Goal: Task Accomplishment & Management: Manage account settings

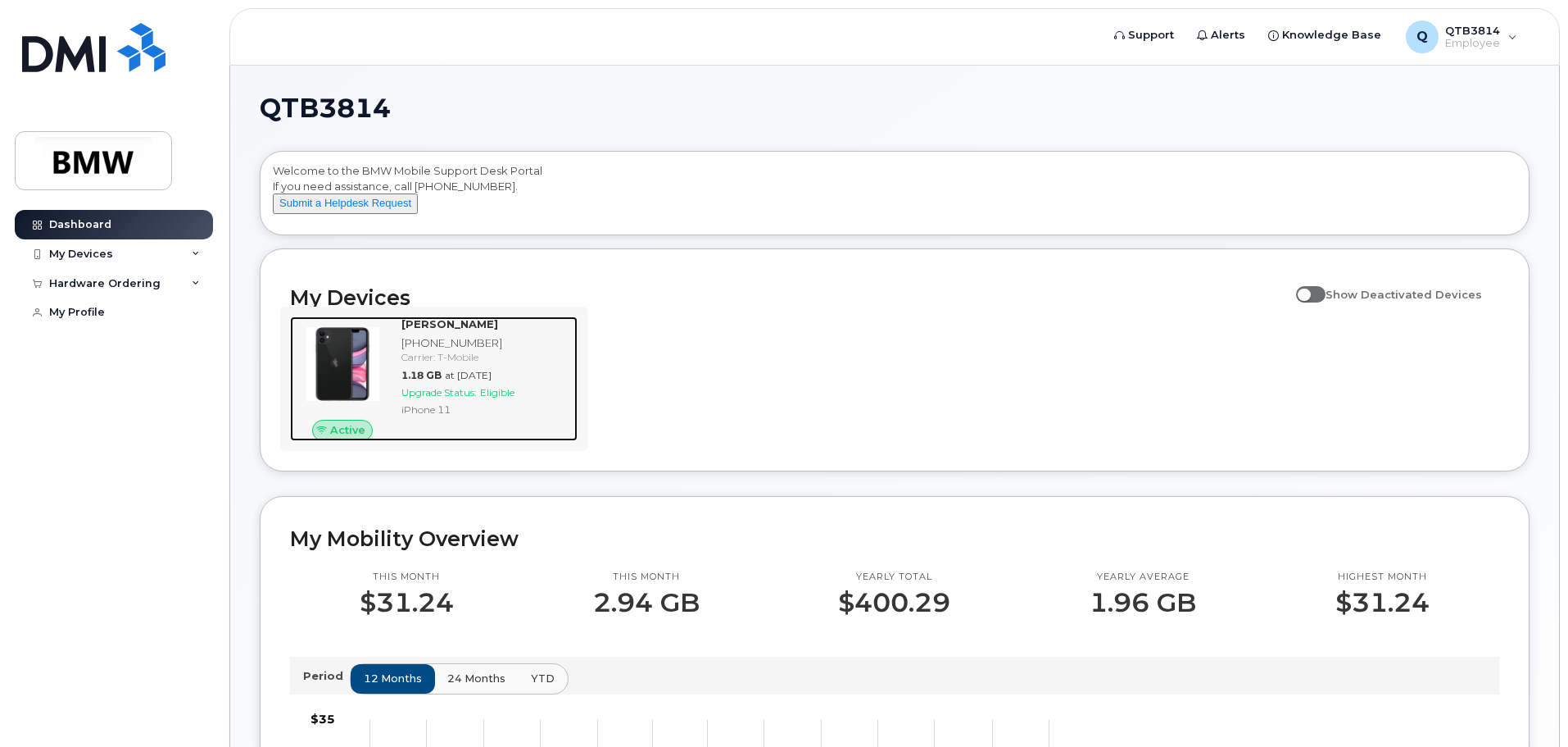
drag, startPoint x: 332, startPoint y: 379, endPoint x: 459, endPoint y: 398, distance: 128.4
click at [332, 379] on img at bounding box center [342, 363] width 78 height 78
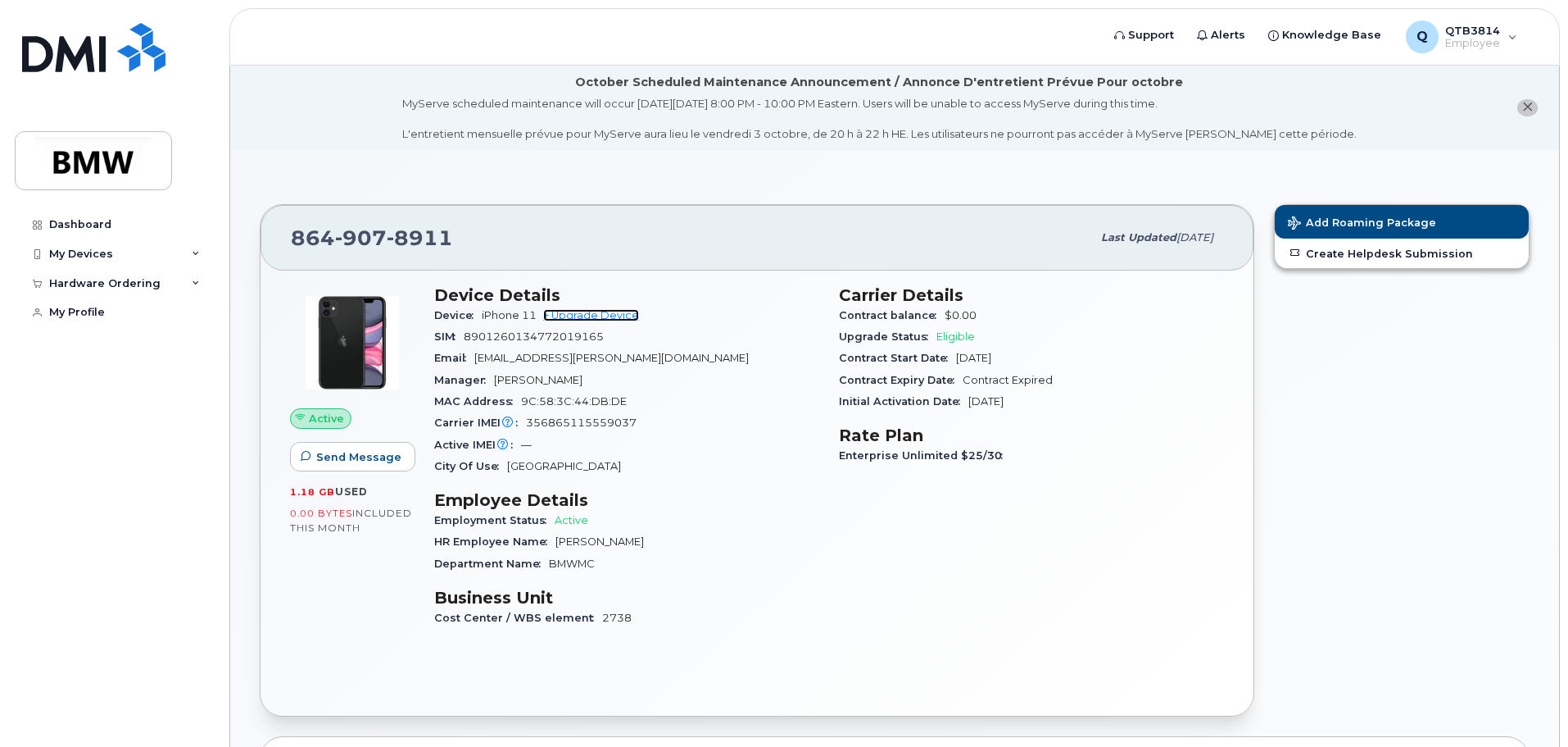
click at [595, 316] on link "+ Upgrade Device" at bounding box center [591, 314] width 96 height 12
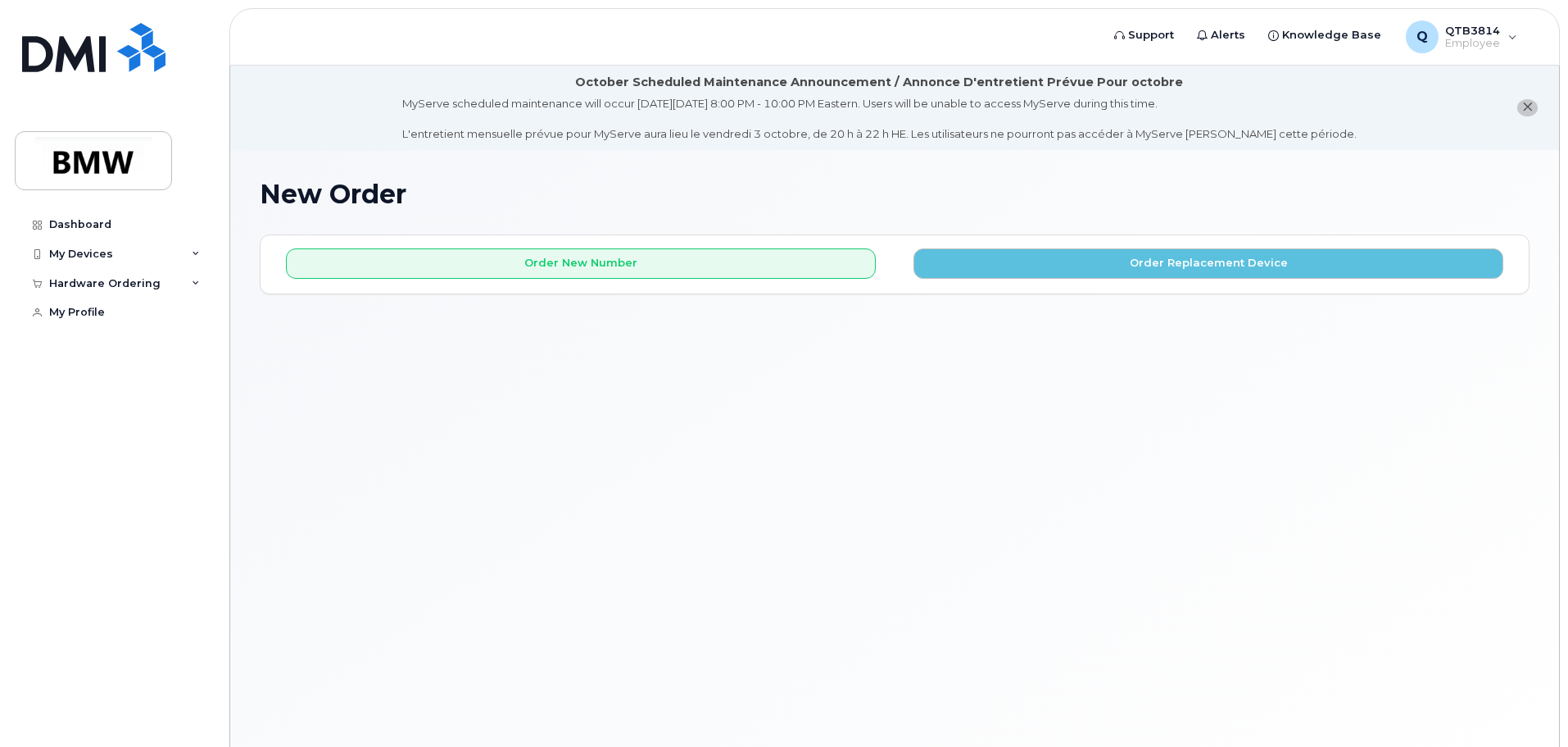
click at [1529, 113] on span "close notification" at bounding box center [1527, 107] width 11 height 13
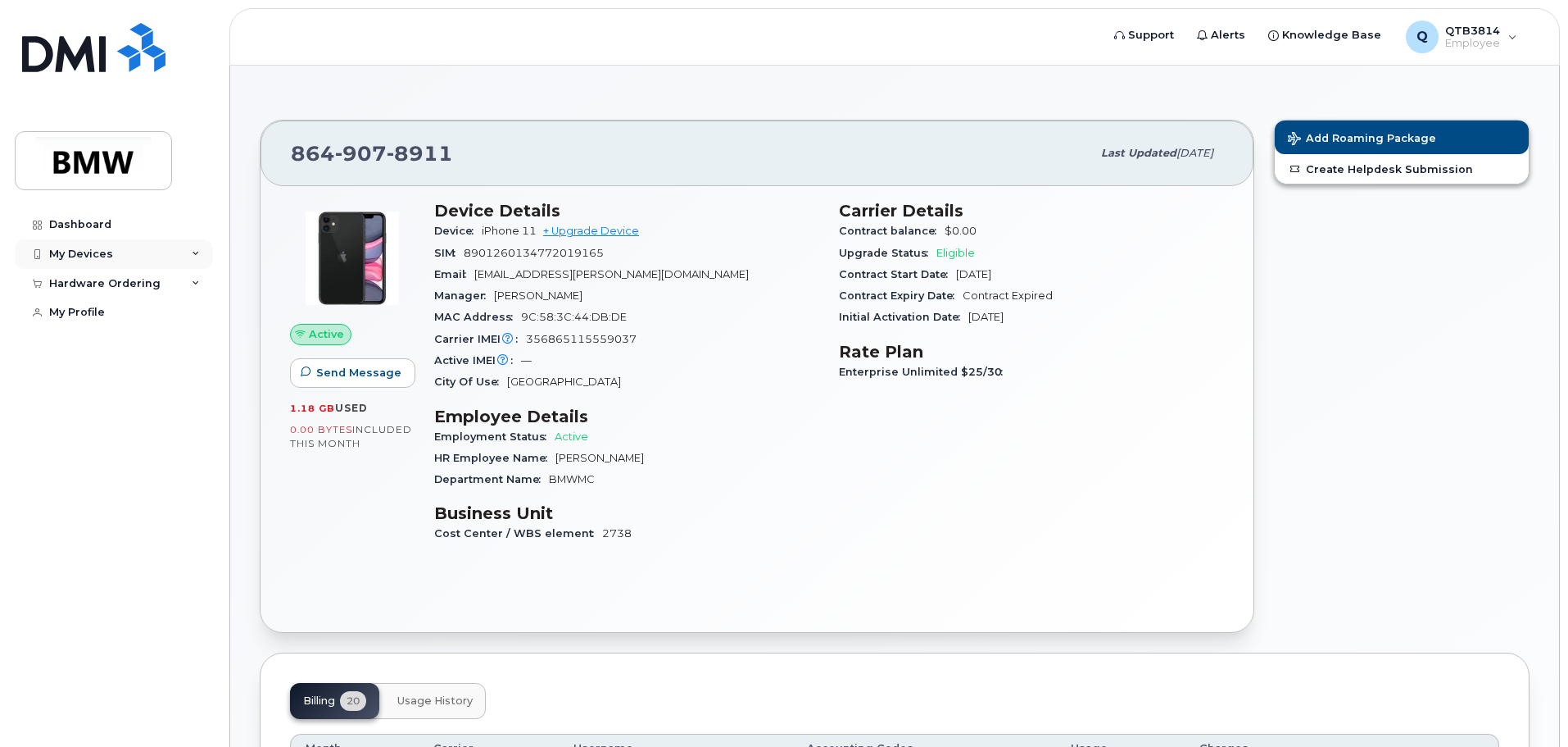
click at [192, 251] on icon at bounding box center [195, 254] width 8 height 8
click at [87, 255] on div "My Devices" at bounding box center [81, 253] width 63 height 13
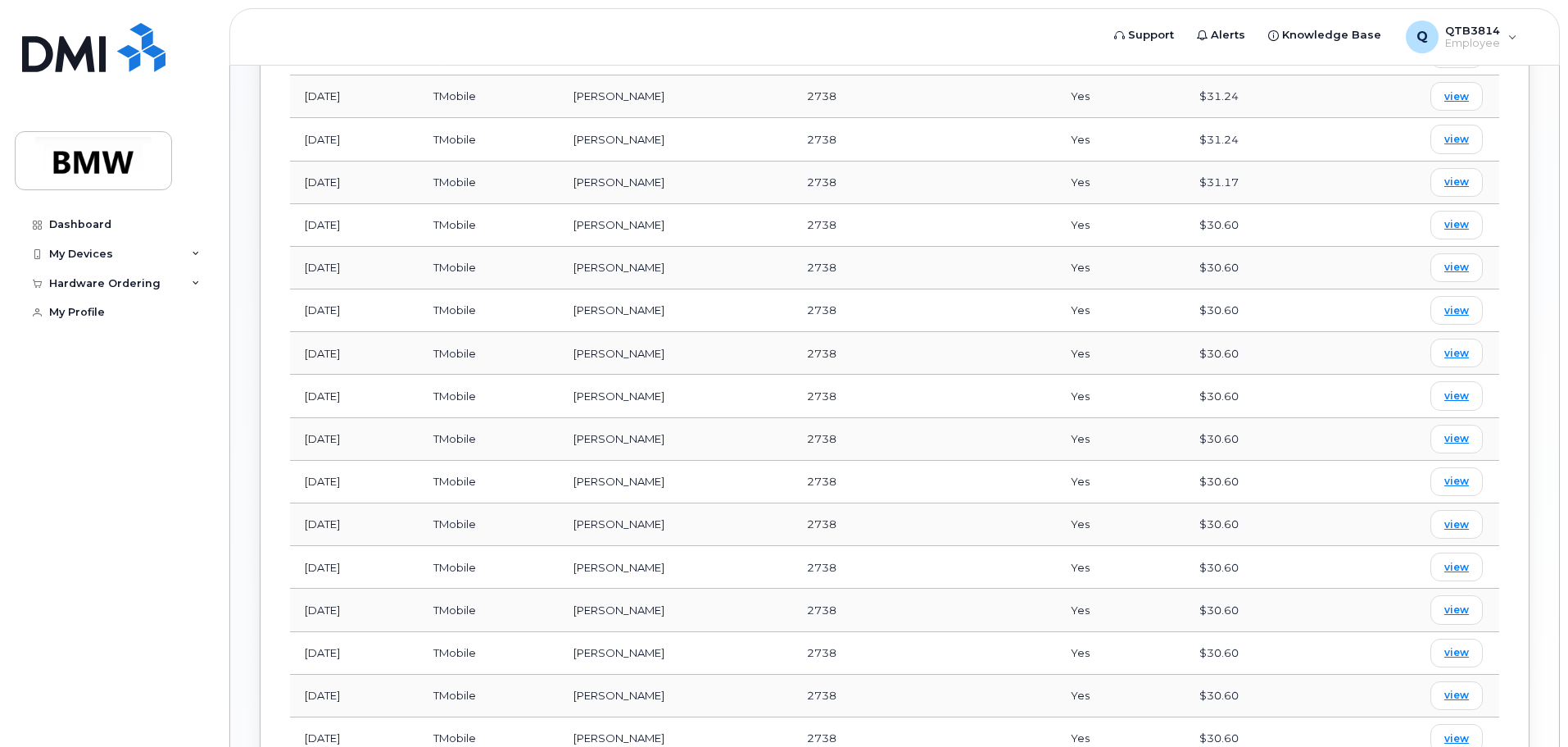
scroll to position [492, 0]
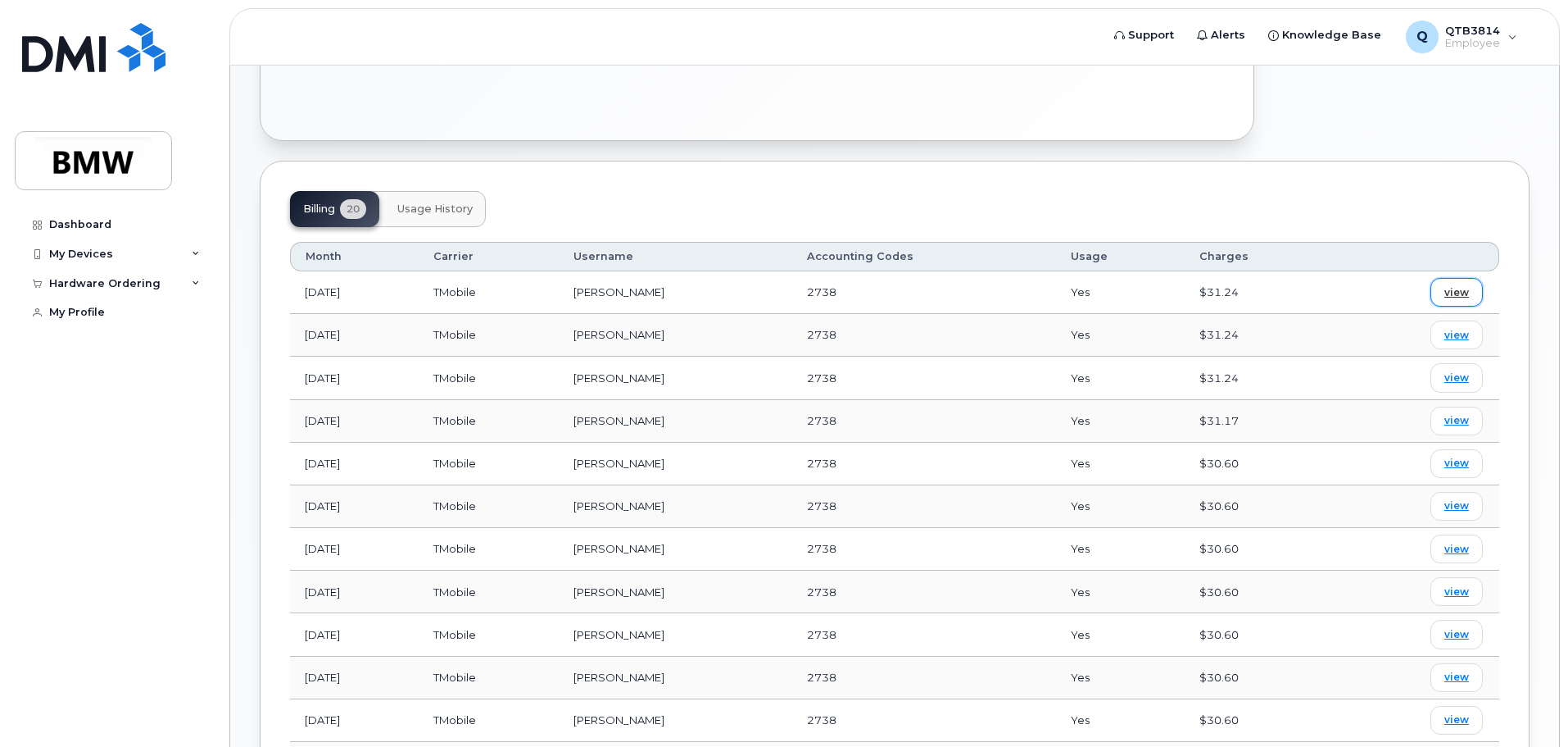
click at [1456, 294] on span "view" at bounding box center [1456, 292] width 25 height 15
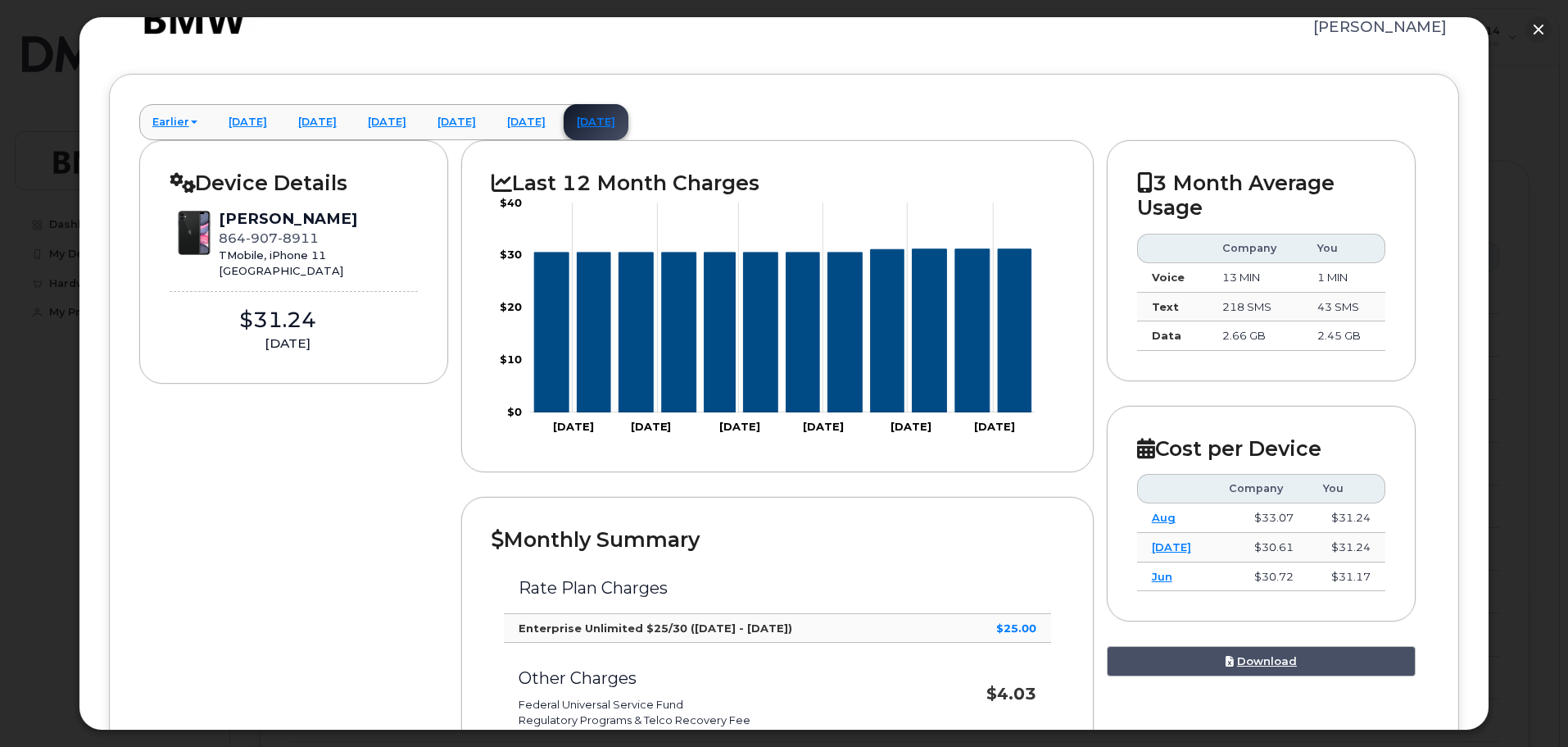
scroll to position [0, 0]
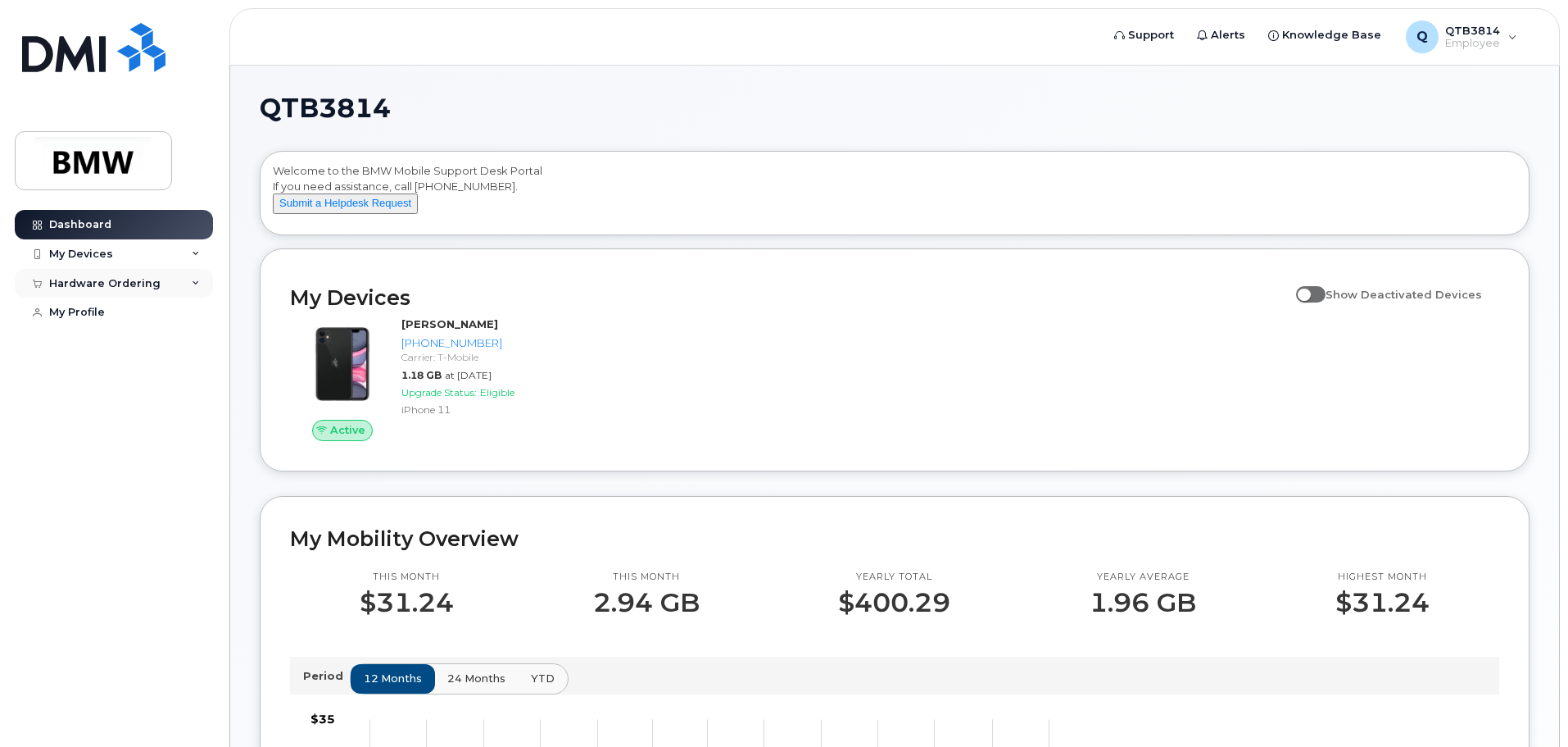
click at [187, 285] on div "Hardware Ordering" at bounding box center [114, 284] width 198 height 30
click at [190, 257] on div "My Devices" at bounding box center [114, 254] width 198 height 30
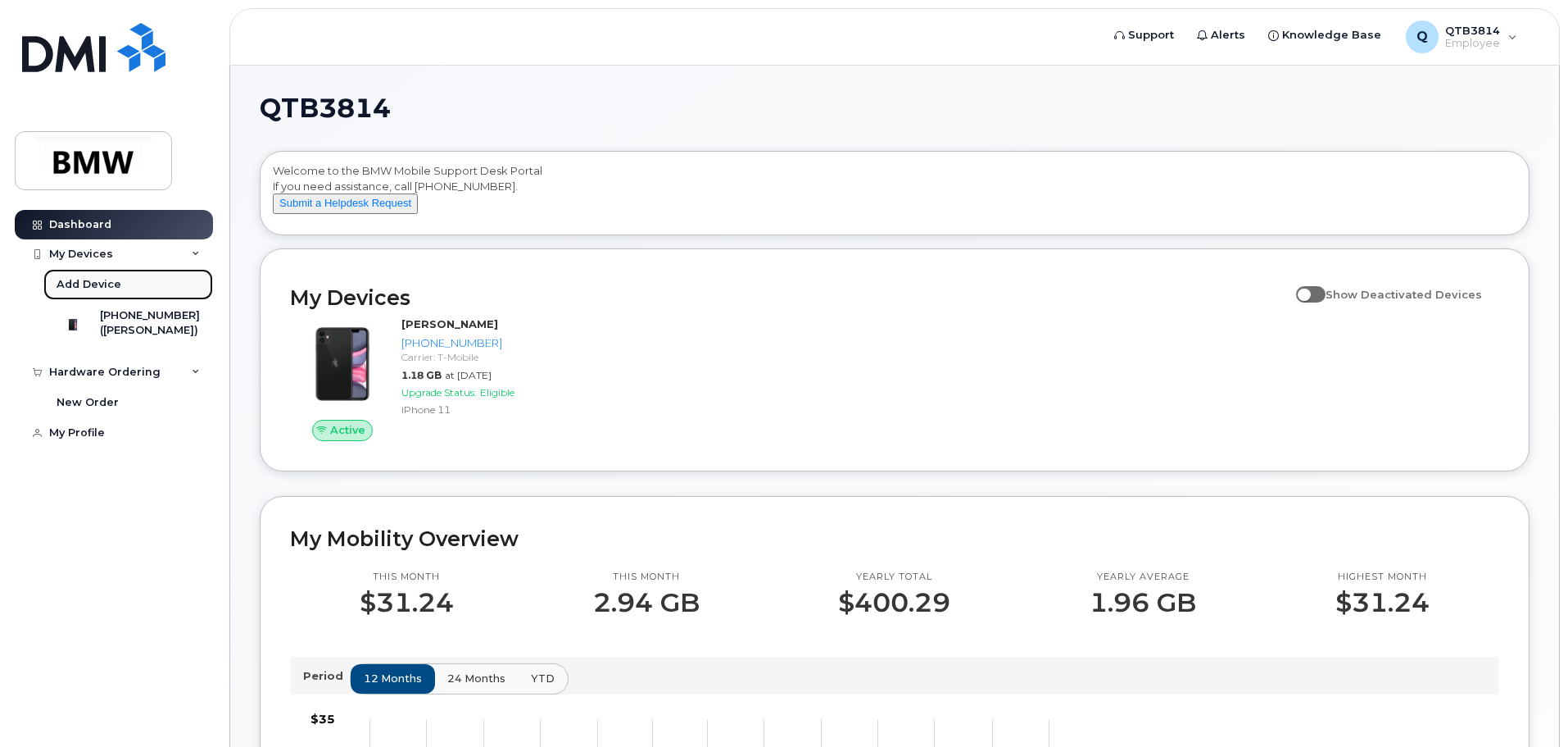
click at [78, 288] on div "Add Device" at bounding box center [88, 284] width 64 height 15
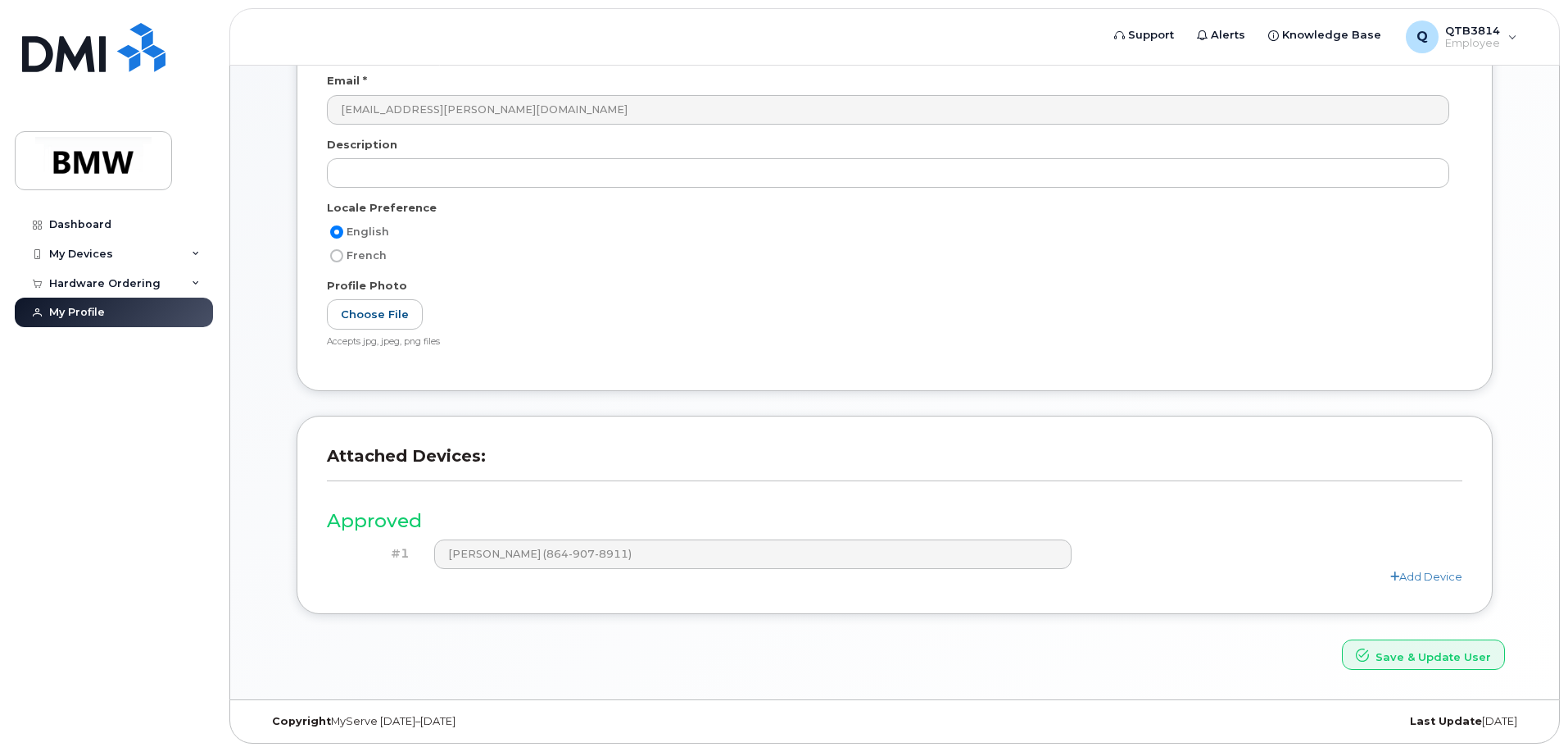
scroll to position [227, 0]
click at [1406, 569] on link "Add Device" at bounding box center [1426, 570] width 72 height 13
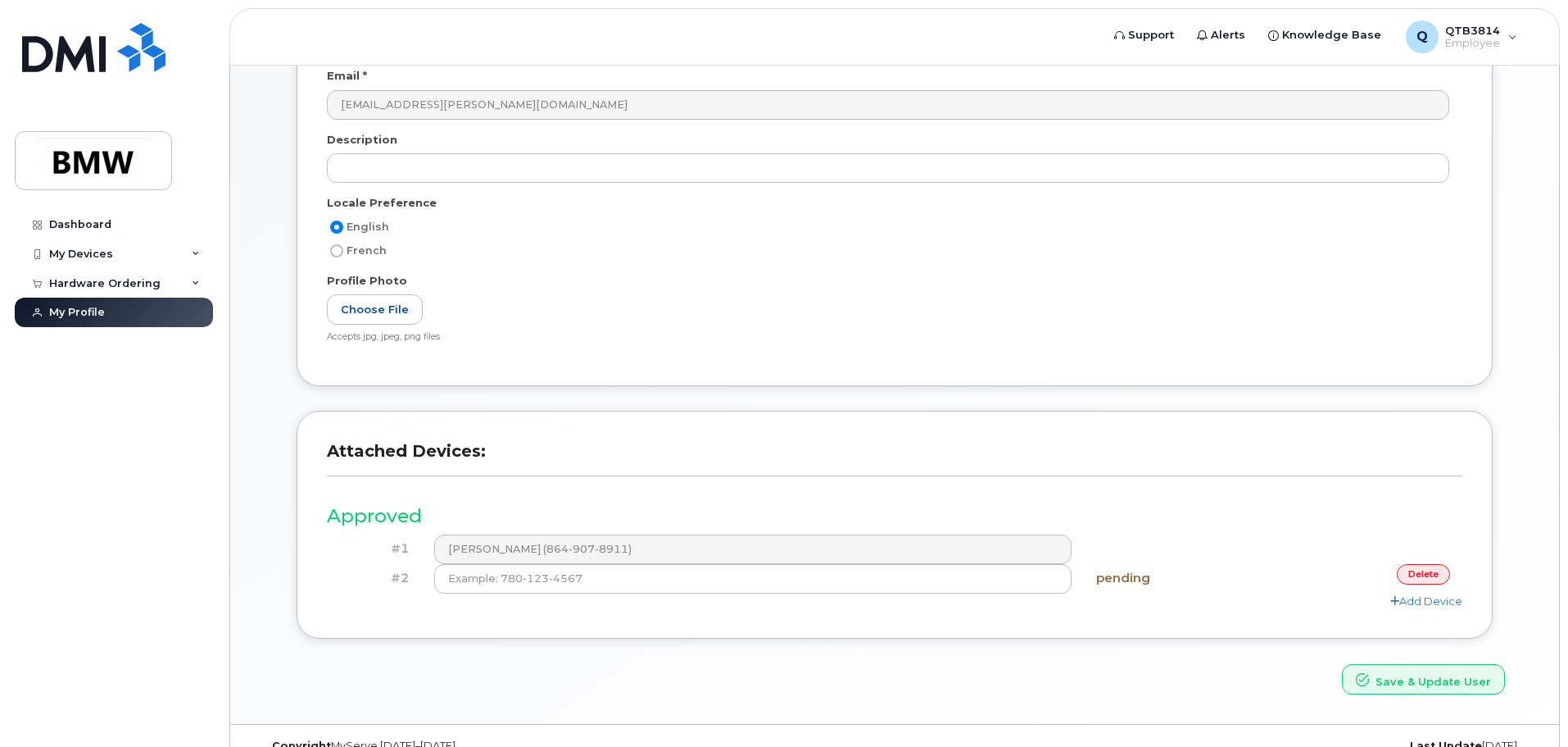
click at [1417, 577] on link "delete" at bounding box center [1423, 573] width 54 height 21
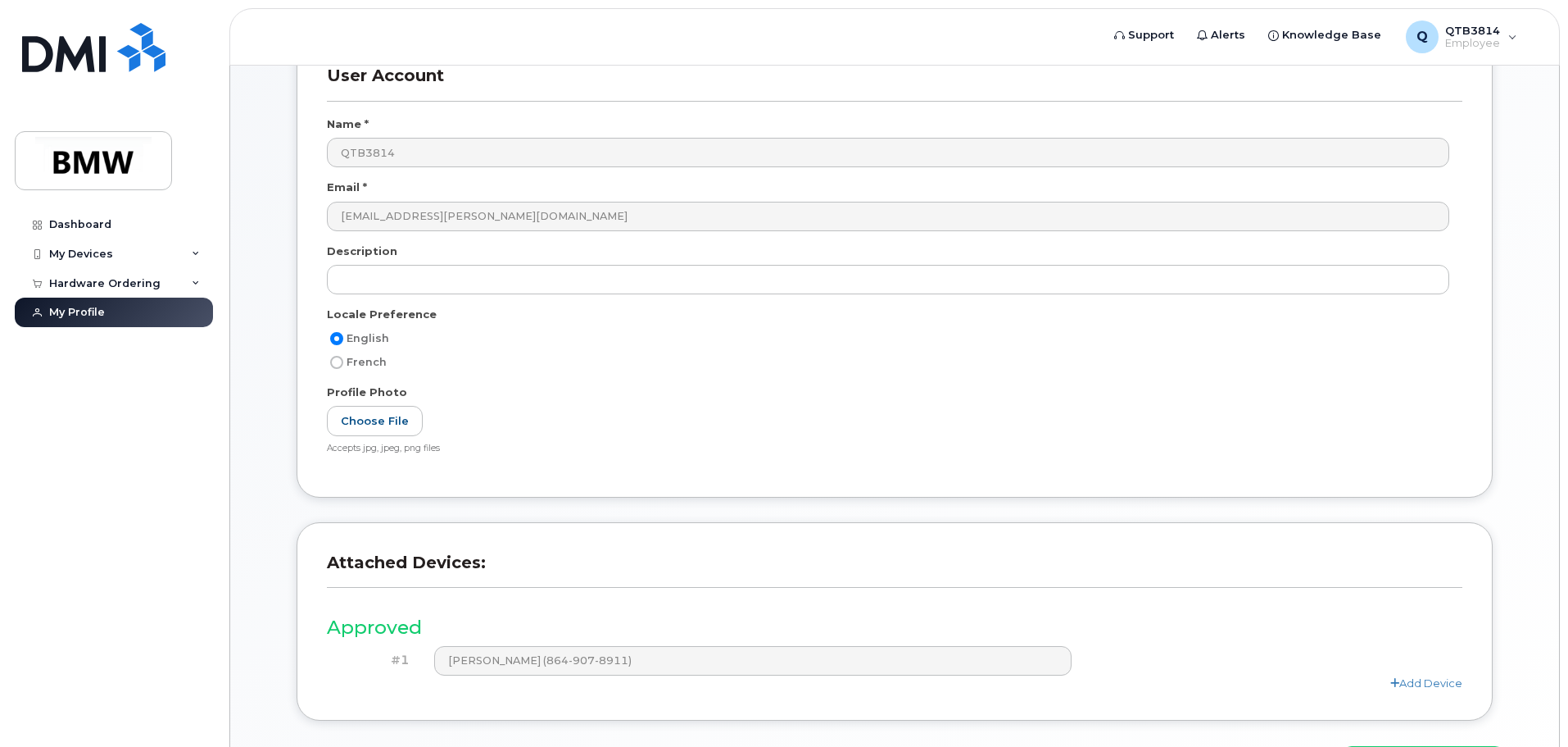
scroll to position [0, 0]
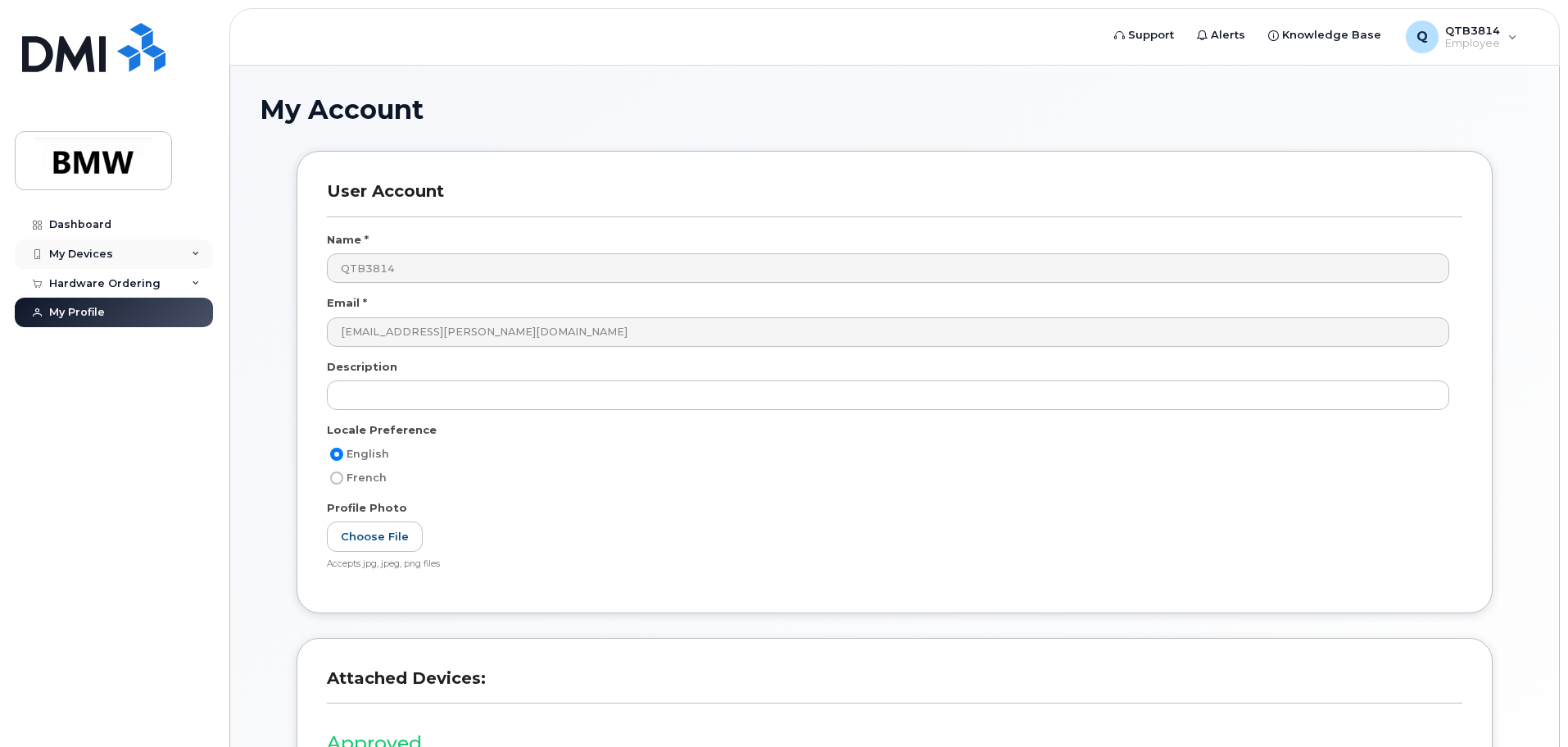
click at [75, 254] on div "My Devices" at bounding box center [81, 253] width 63 height 13
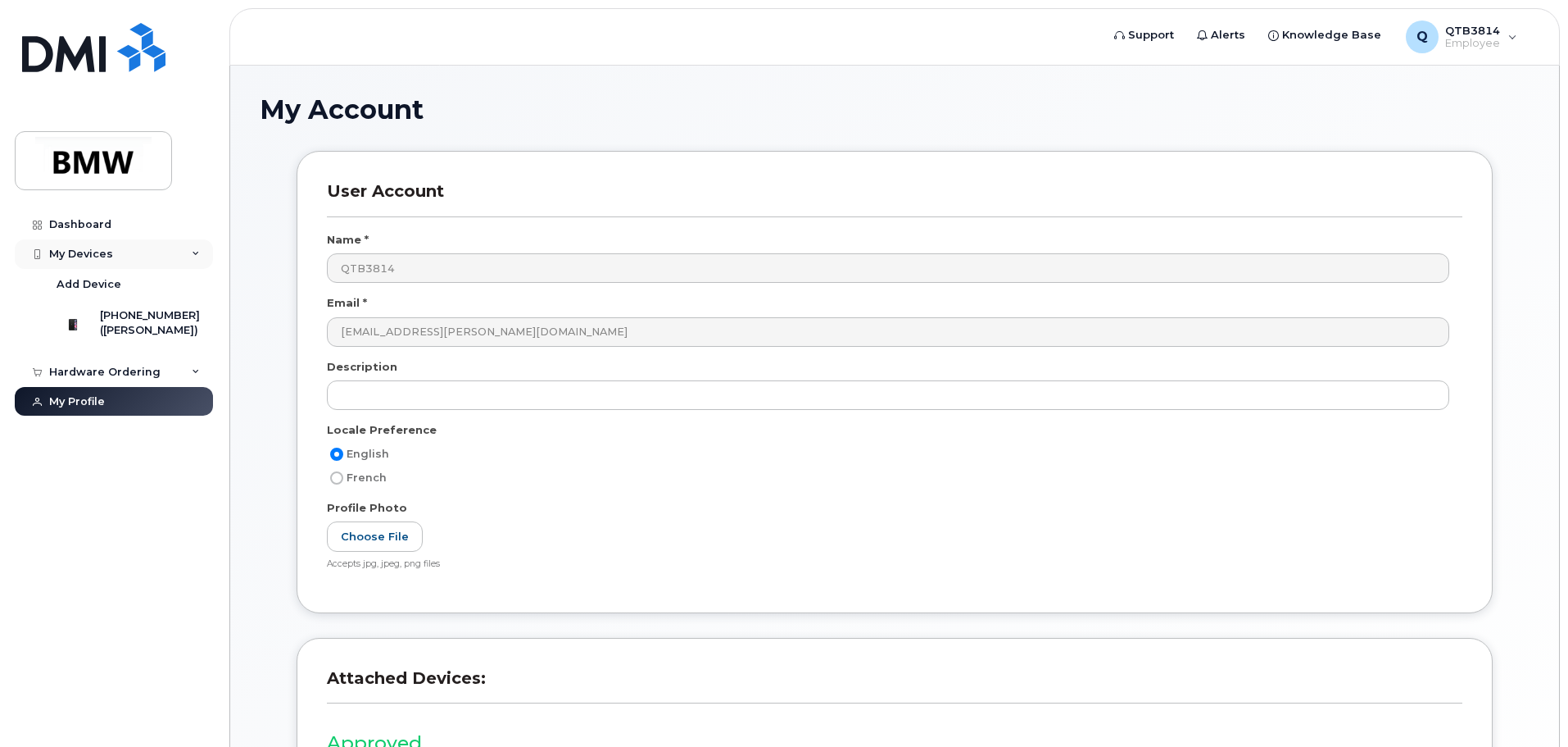
click at [188, 262] on div "My Devices" at bounding box center [114, 254] width 198 height 30
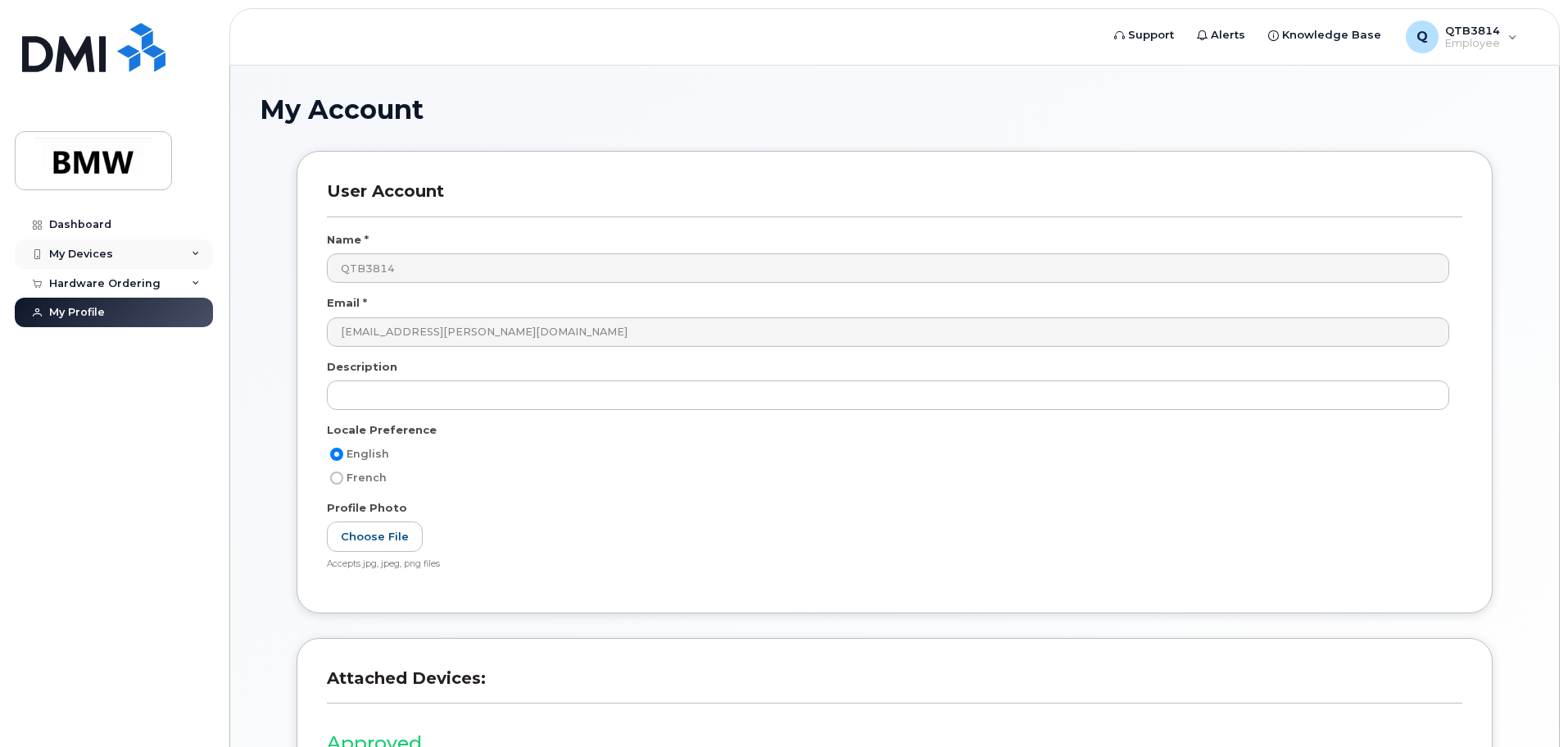
click at [127, 262] on div "My Devices" at bounding box center [114, 254] width 198 height 30
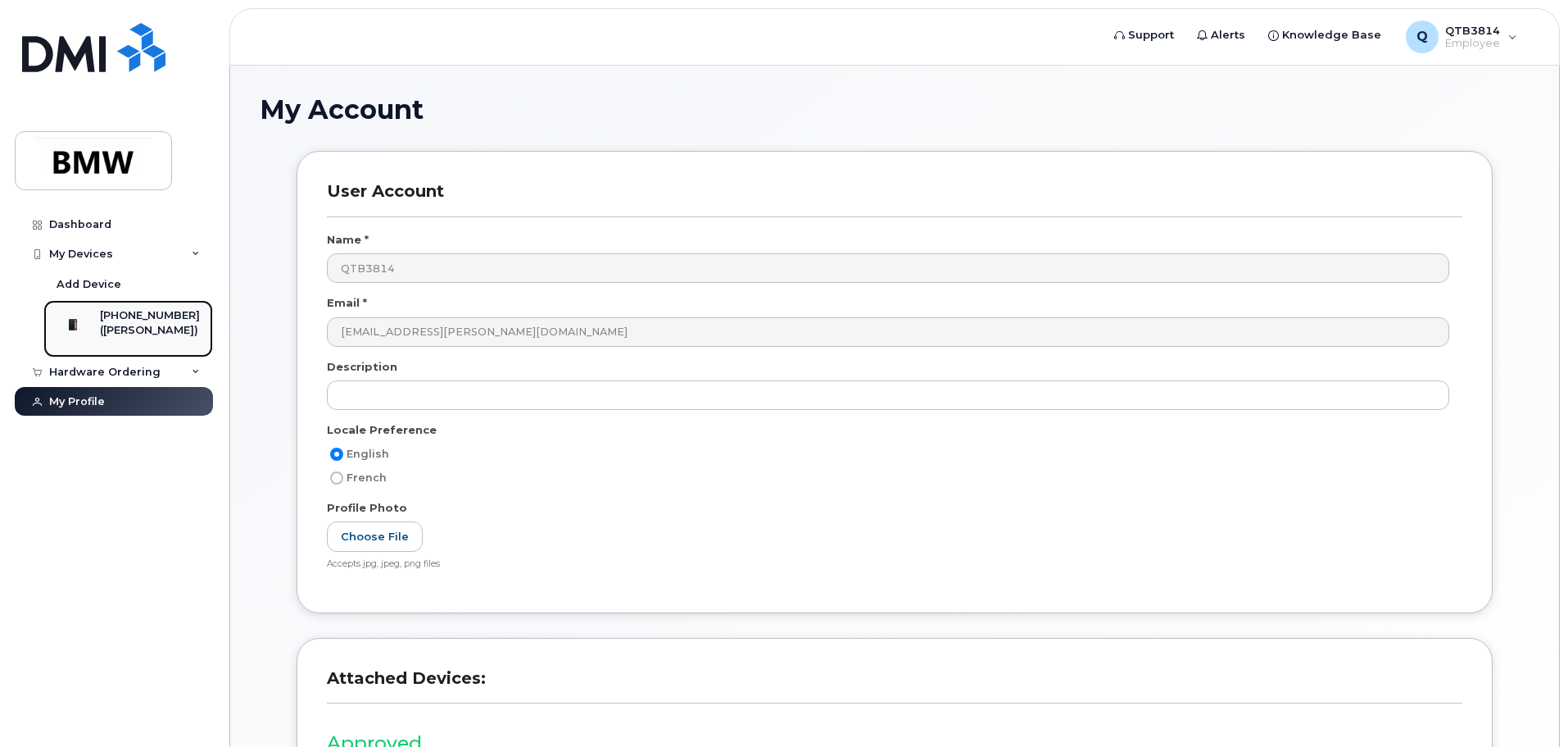
click at [72, 327] on img at bounding box center [72, 324] width 17 height 17
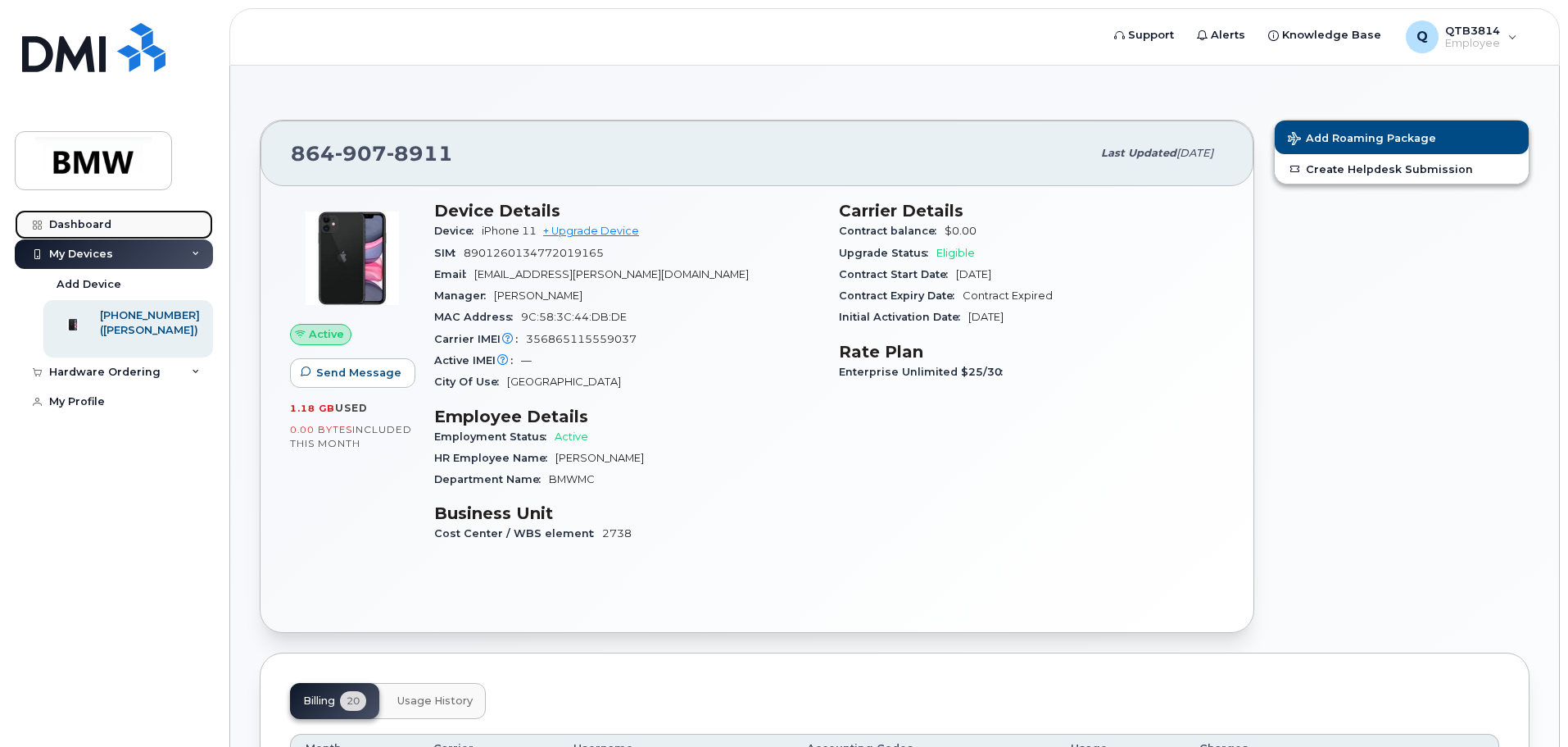
click at [88, 216] on link "Dashboard" at bounding box center [114, 224] width 198 height 30
